Goal: Check status: Check status

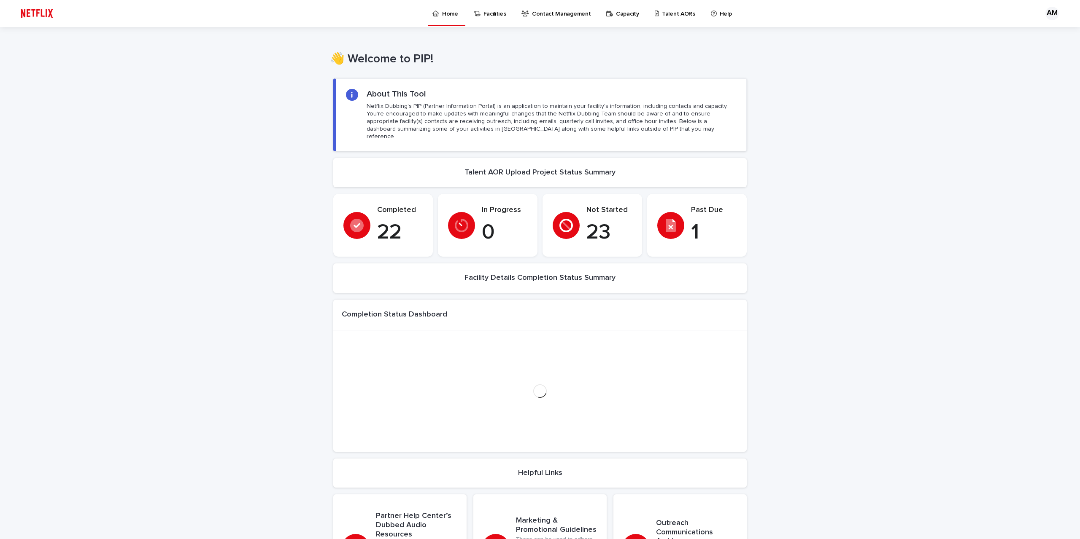
click at [666, 11] on p "Talent AORs" at bounding box center [678, 9] width 33 height 18
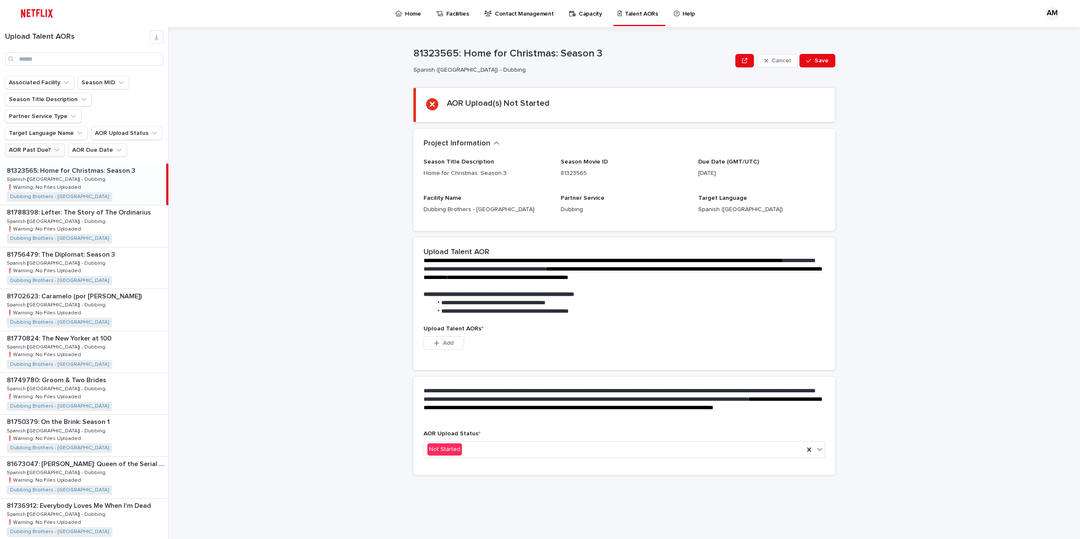
click at [45, 143] on button "AOR Past Due?" at bounding box center [35, 149] width 60 height 13
click at [46, 169] on p "is checked" at bounding box center [61, 172] width 84 height 6
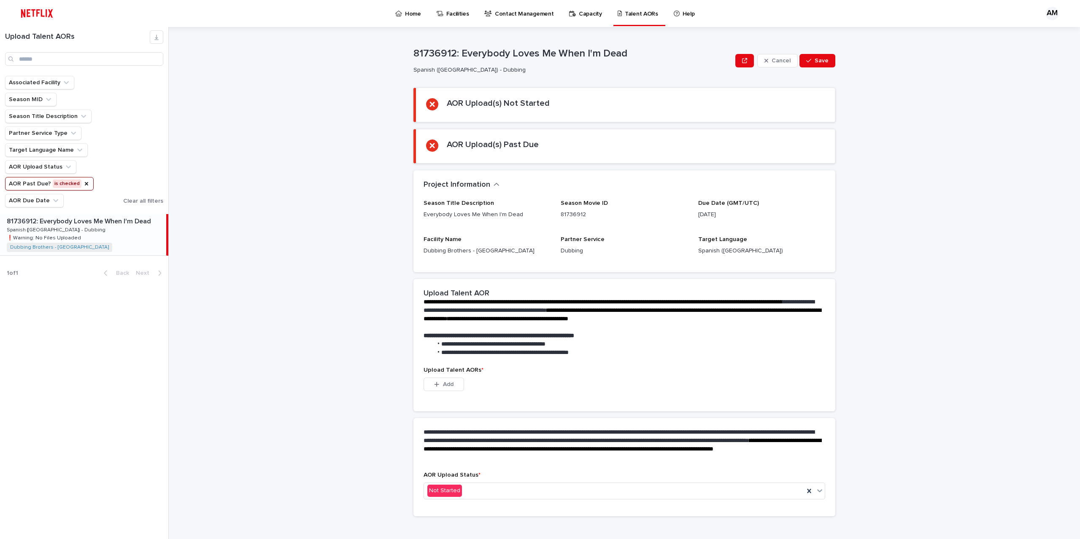
drag, startPoint x: 83, startPoint y: 238, endPoint x: 100, endPoint y: 245, distance: 18.4
click at [84, 238] on div "81736912: Everybody Loves Me When I'm Dead 81736912: Everybody Loves Me When I'…" at bounding box center [83, 234] width 166 height 41
